Goal: Information Seeking & Learning: Learn about a topic

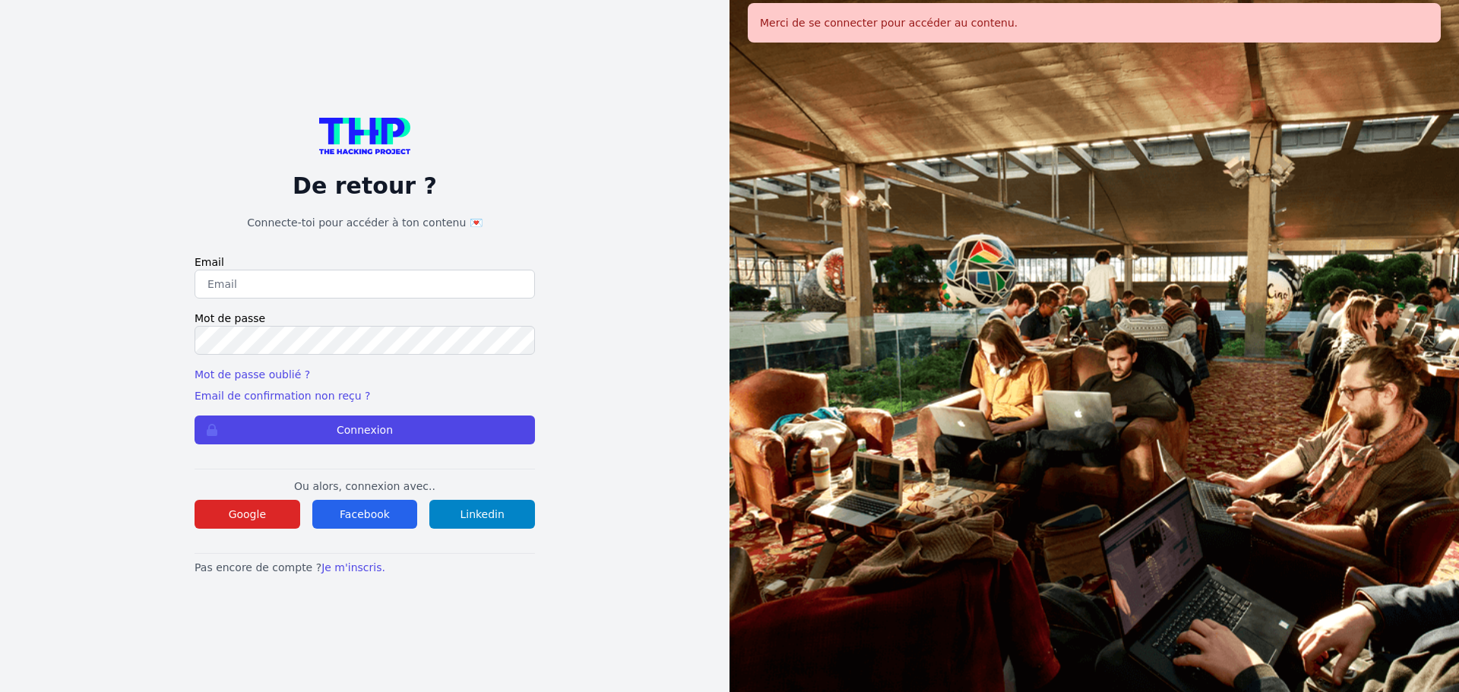
click at [331, 284] on input "email" at bounding box center [365, 284] width 341 height 29
type input "melody_stephan@icloud.com"
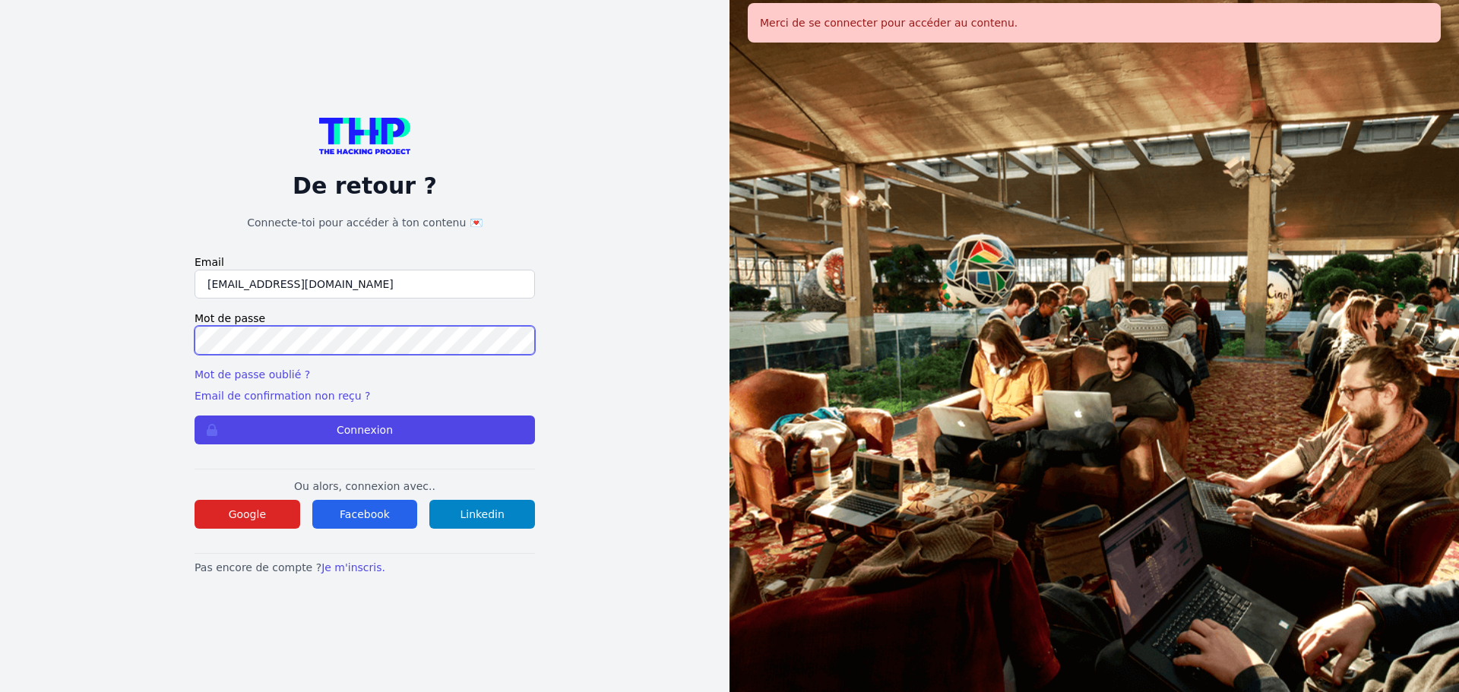
click at [195, 416] on button "Connexion" at bounding box center [365, 430] width 341 height 29
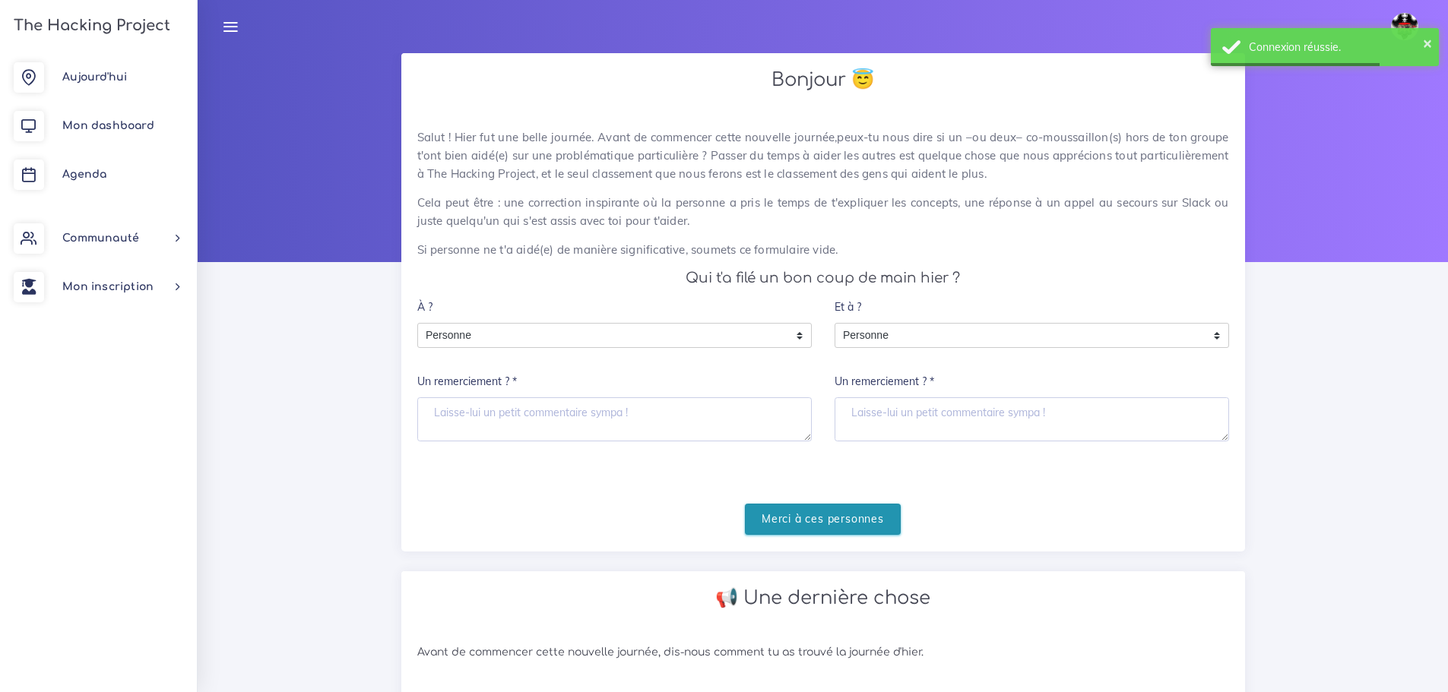
click at [886, 516] on input "Merci à ces personnes" at bounding box center [823, 519] width 156 height 31
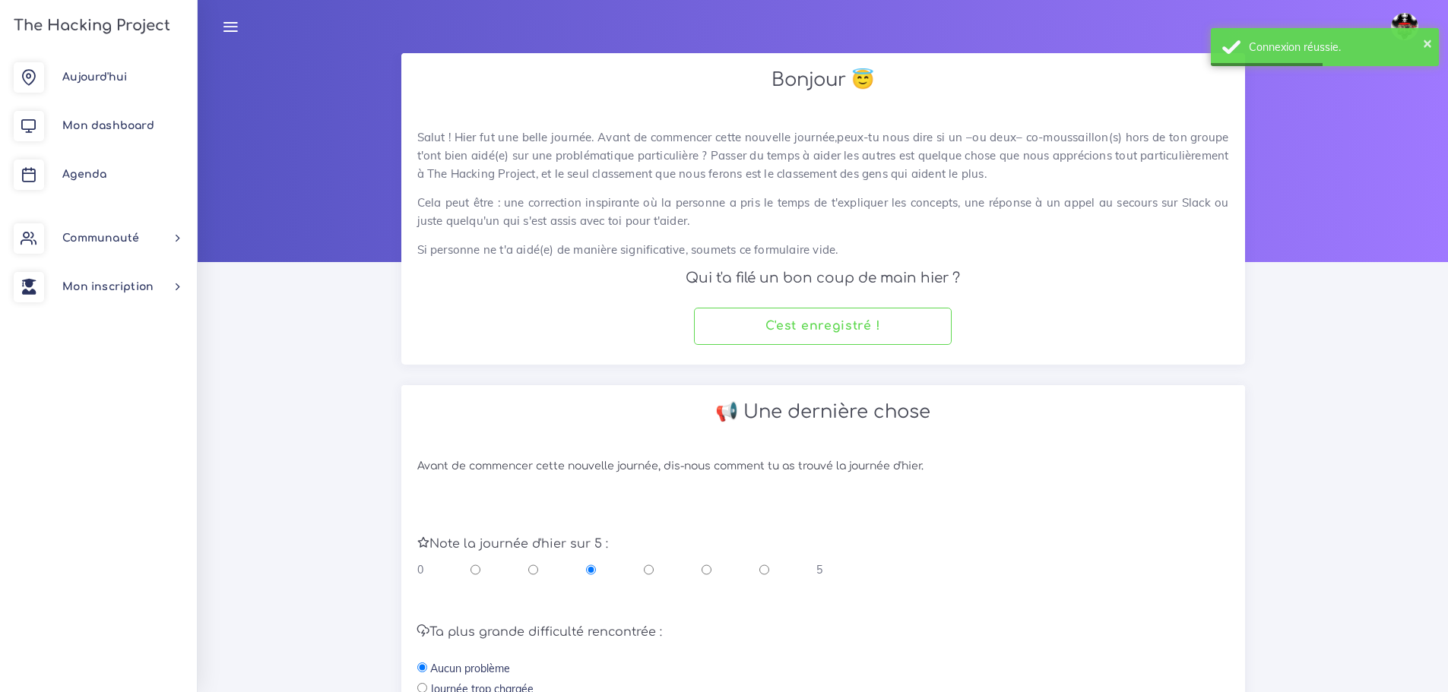
click at [638, 571] on div "0 5" at bounding box center [620, 569] width 406 height 15
click at [656, 572] on div "0 5" at bounding box center [620, 569] width 406 height 15
click at [651, 569] on input "radio" at bounding box center [649, 569] width 10 height 15
radio input "true"
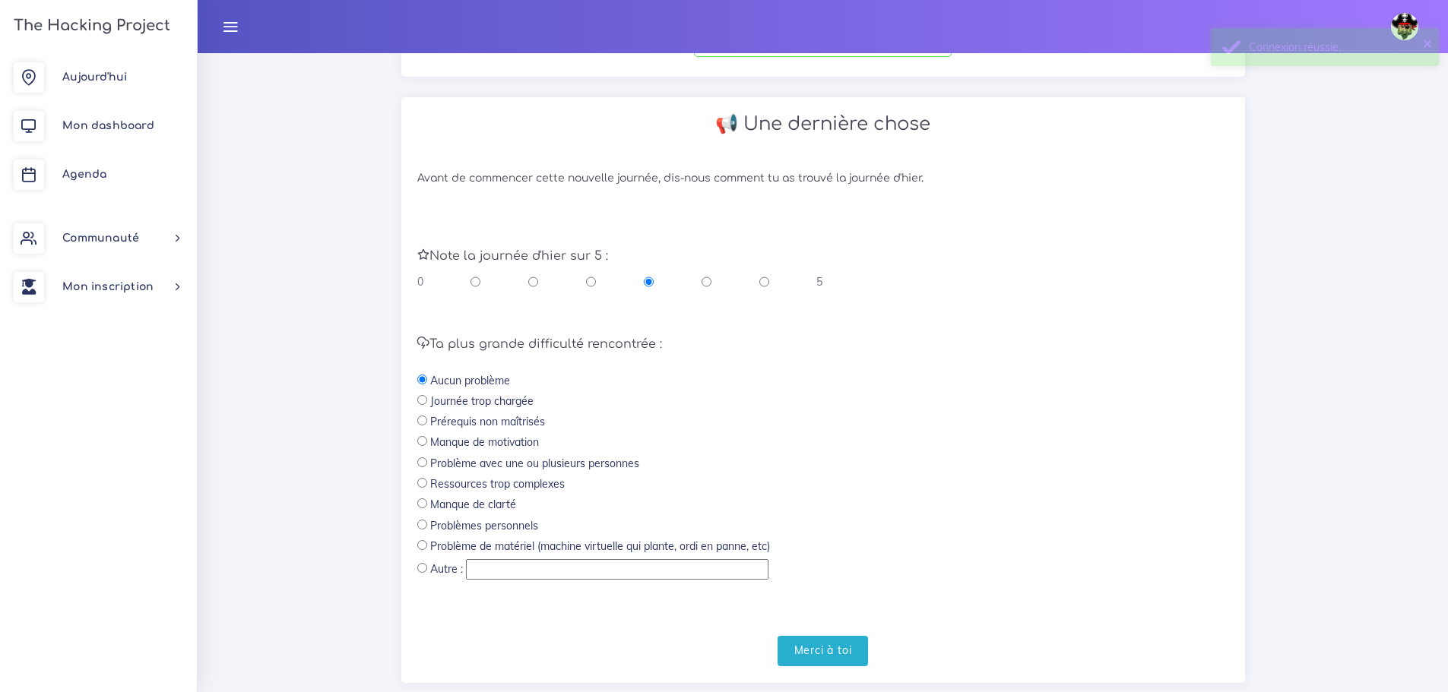
scroll to position [322, 0]
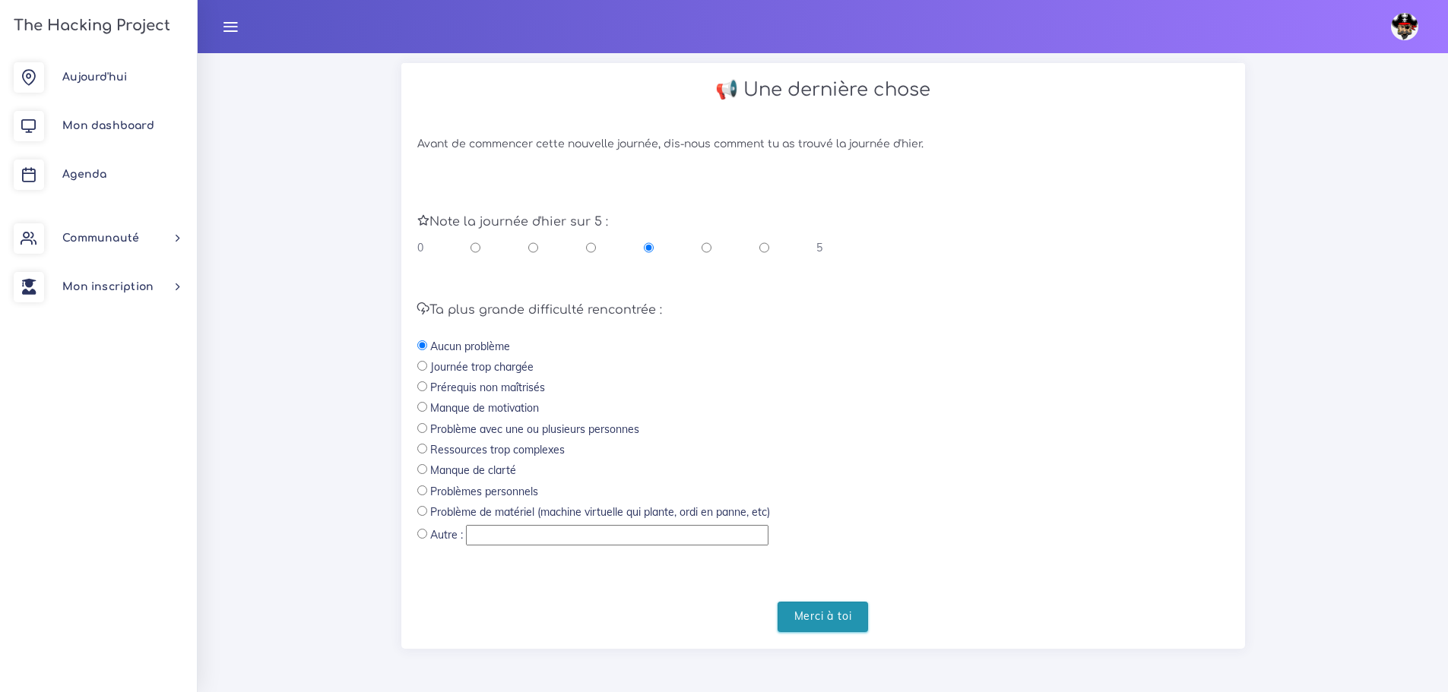
click at [837, 615] on input "Merci à toi" at bounding box center [823, 617] width 91 height 31
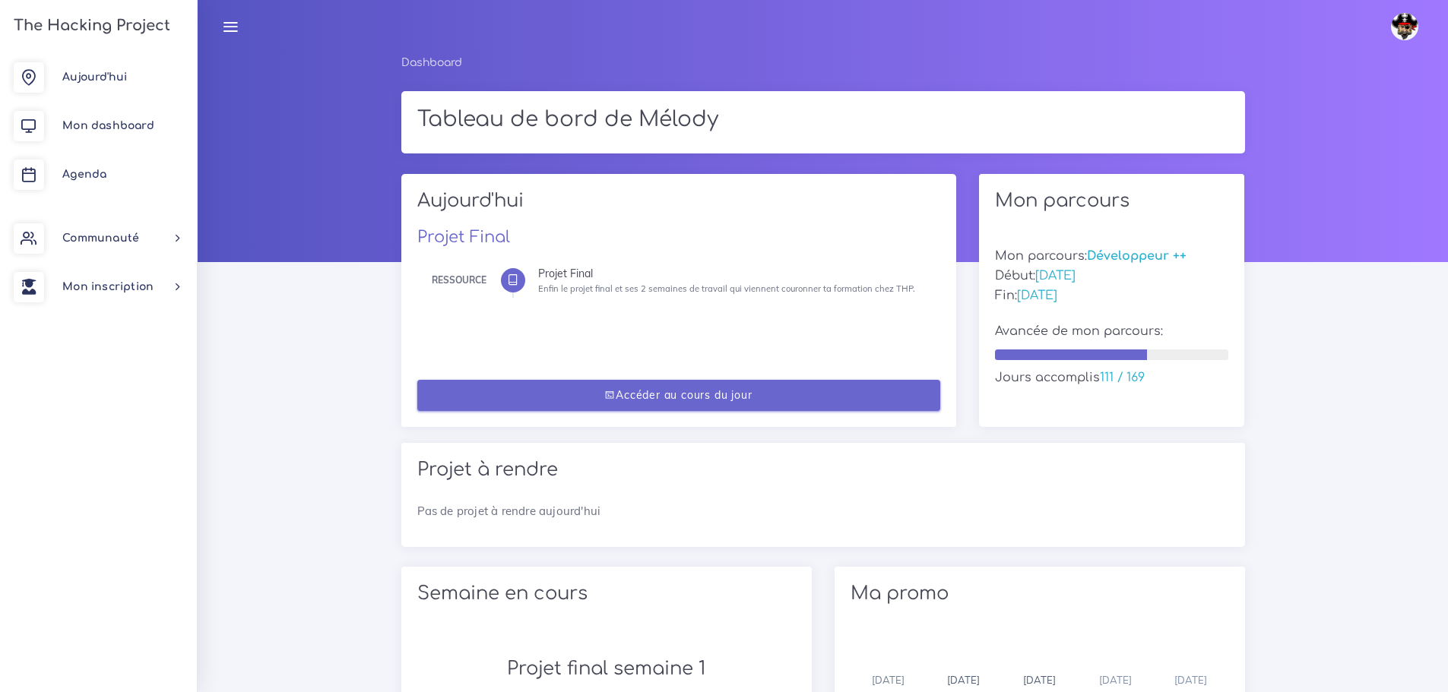
click at [743, 395] on link "Accéder au cours du jour" at bounding box center [678, 395] width 523 height 31
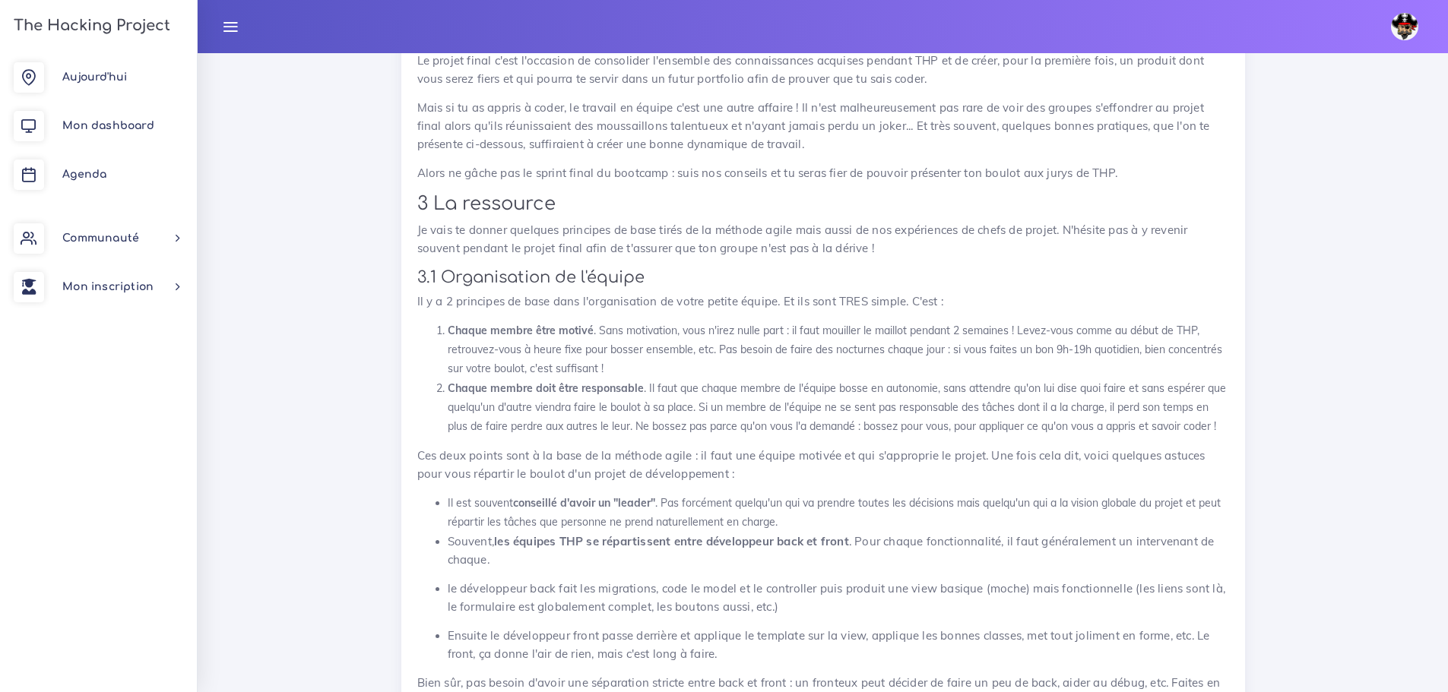
scroll to position [684, 0]
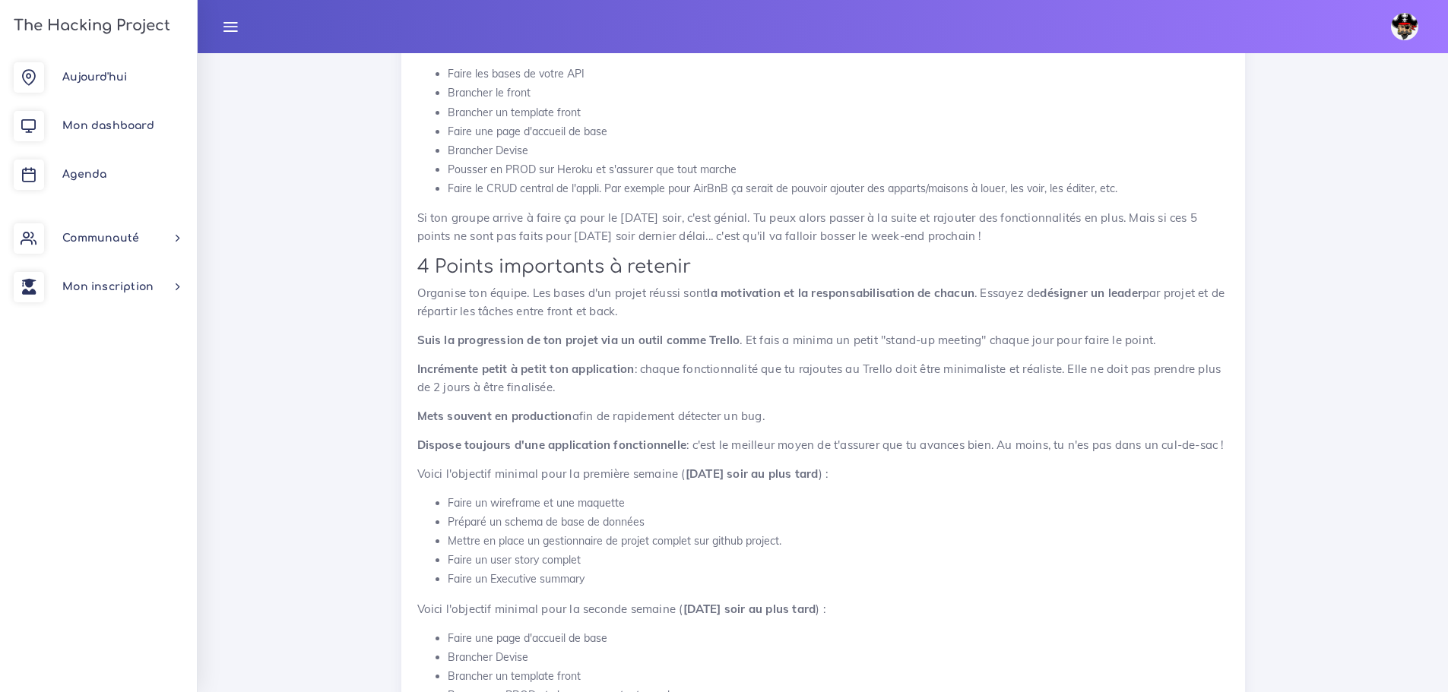
scroll to position [3835, 0]
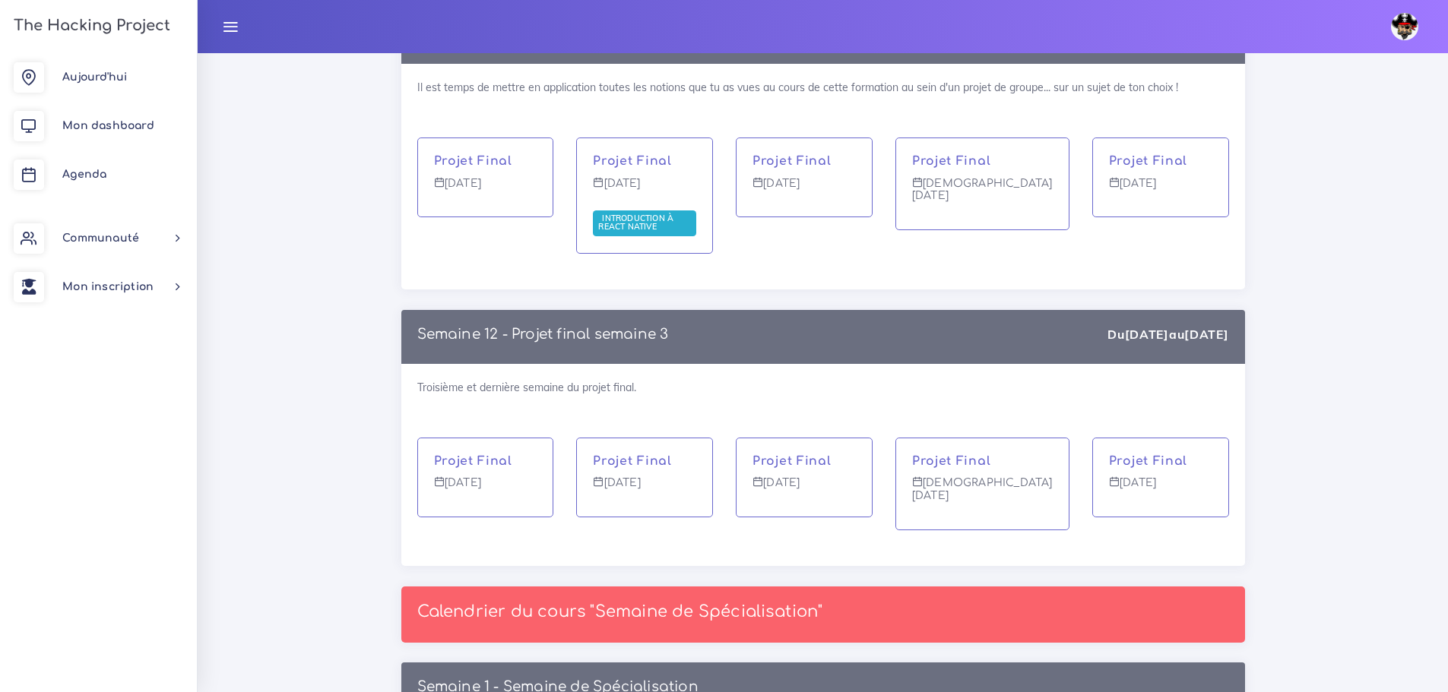
scroll to position [13758, 0]
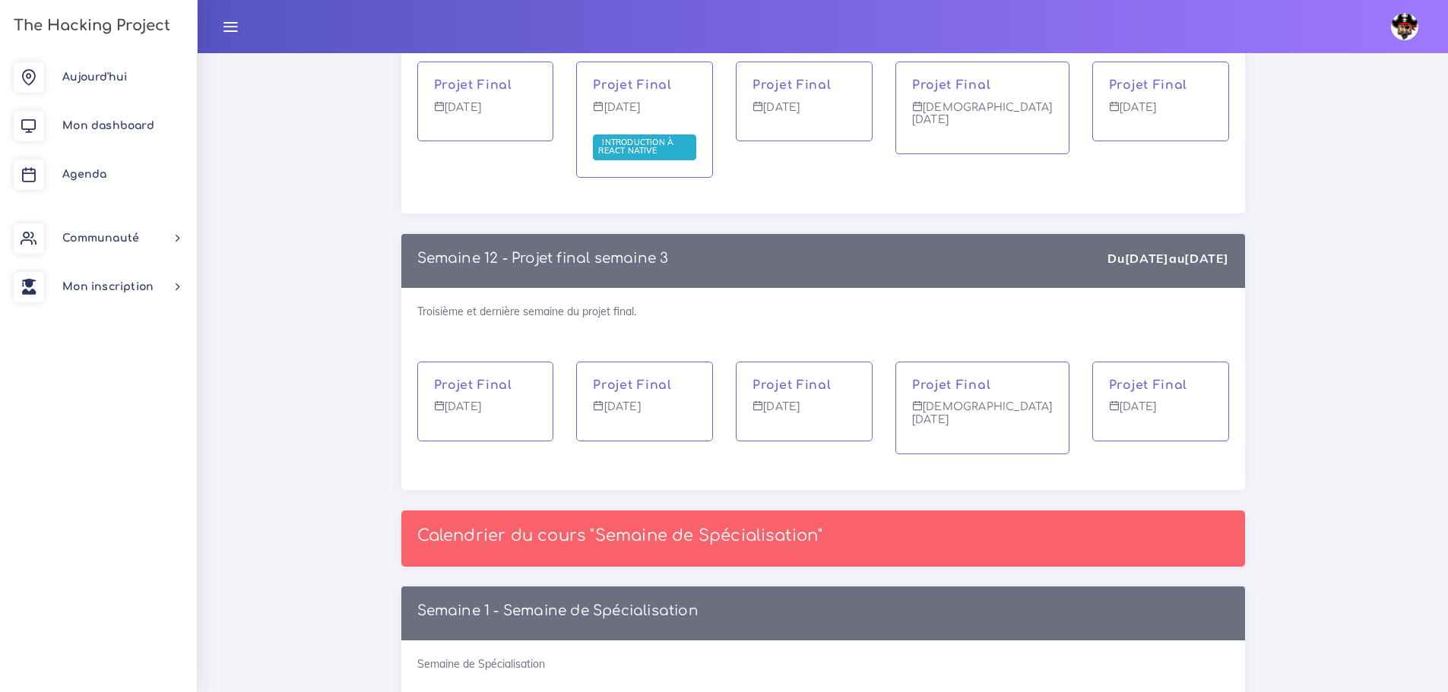
click at [1110, 62] on div "Projet Final [DATE]" at bounding box center [1161, 130] width 160 height 136
